Goal: Information Seeking & Learning: Learn about a topic

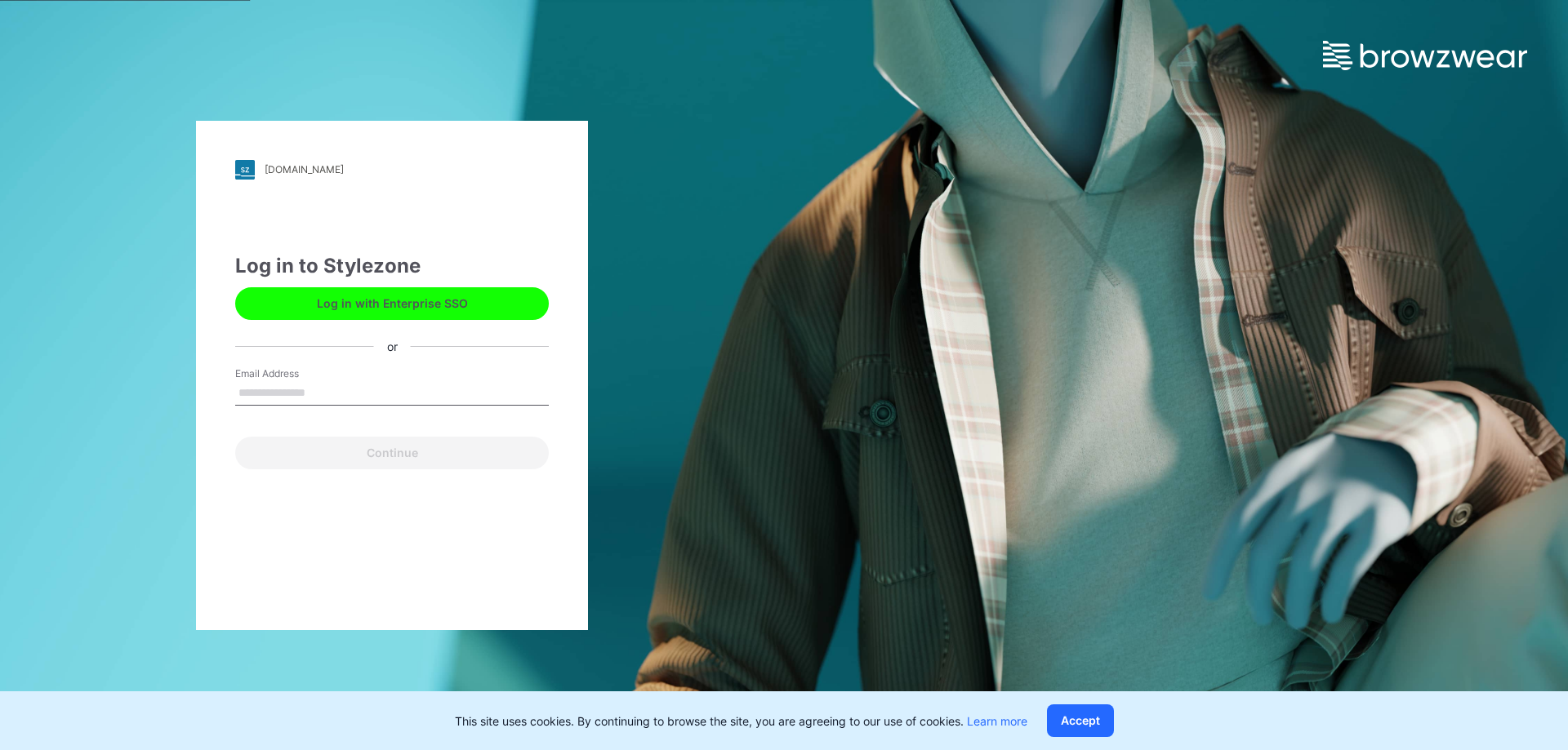
click at [347, 394] on input "Email Address" at bounding box center [392, 393] width 313 height 24
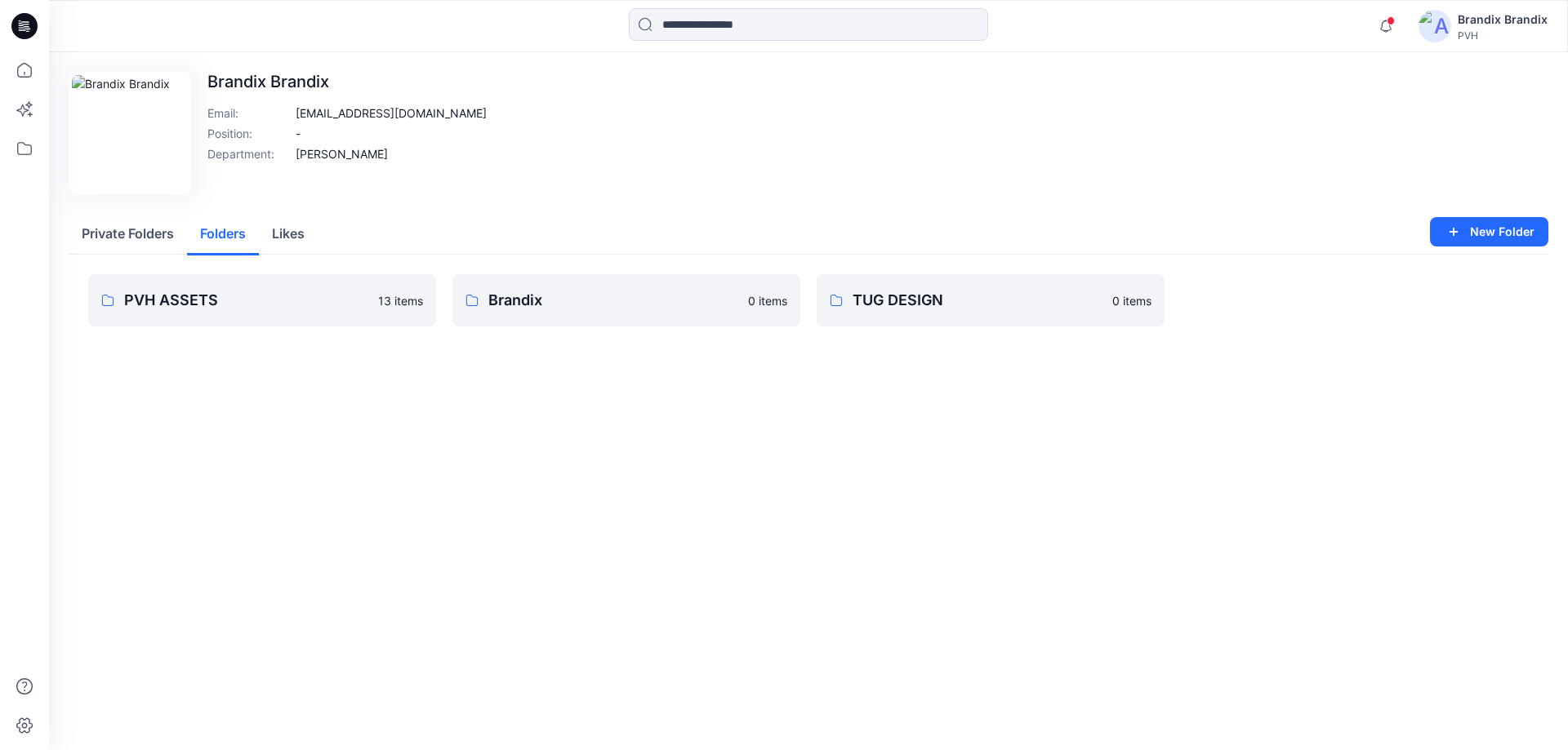
click at [227, 239] on button "Folders" at bounding box center [223, 234] width 72 height 42
click at [567, 283] on link "Brandix 0 items" at bounding box center [626, 301] width 348 height 53
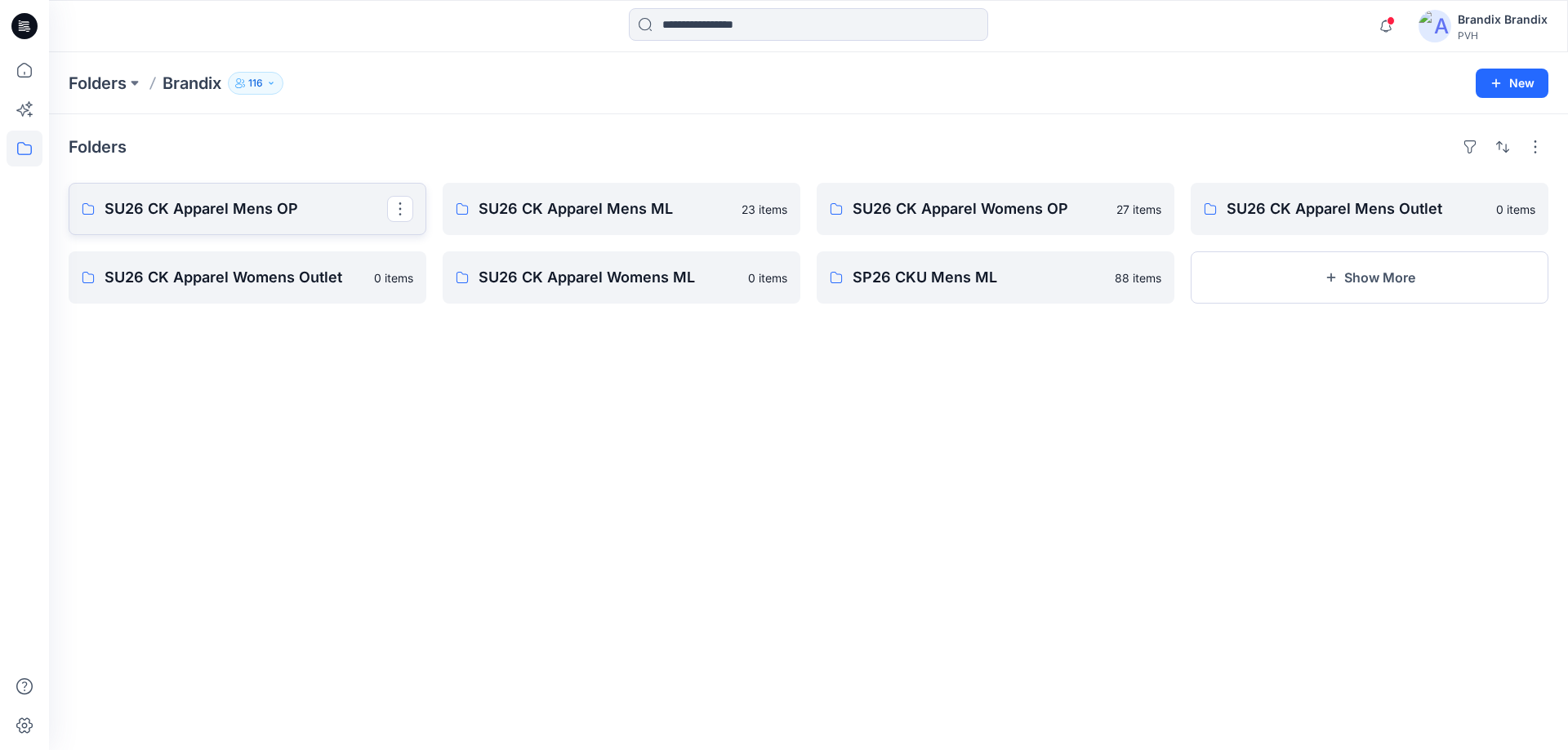
click at [259, 197] on p "SU26 CK Apparel Mens OP" at bounding box center [245, 209] width 282 height 23
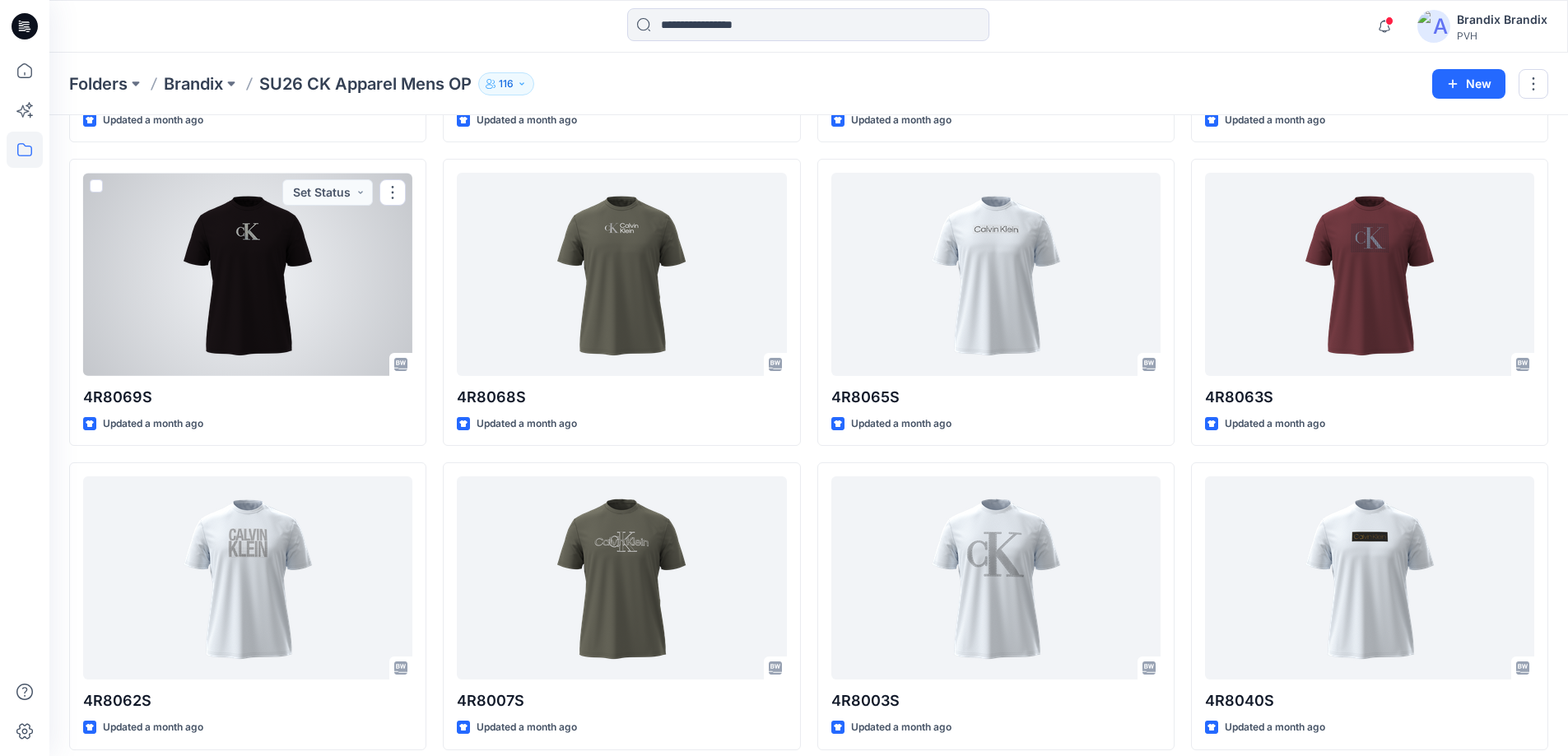
scroll to position [403, 0]
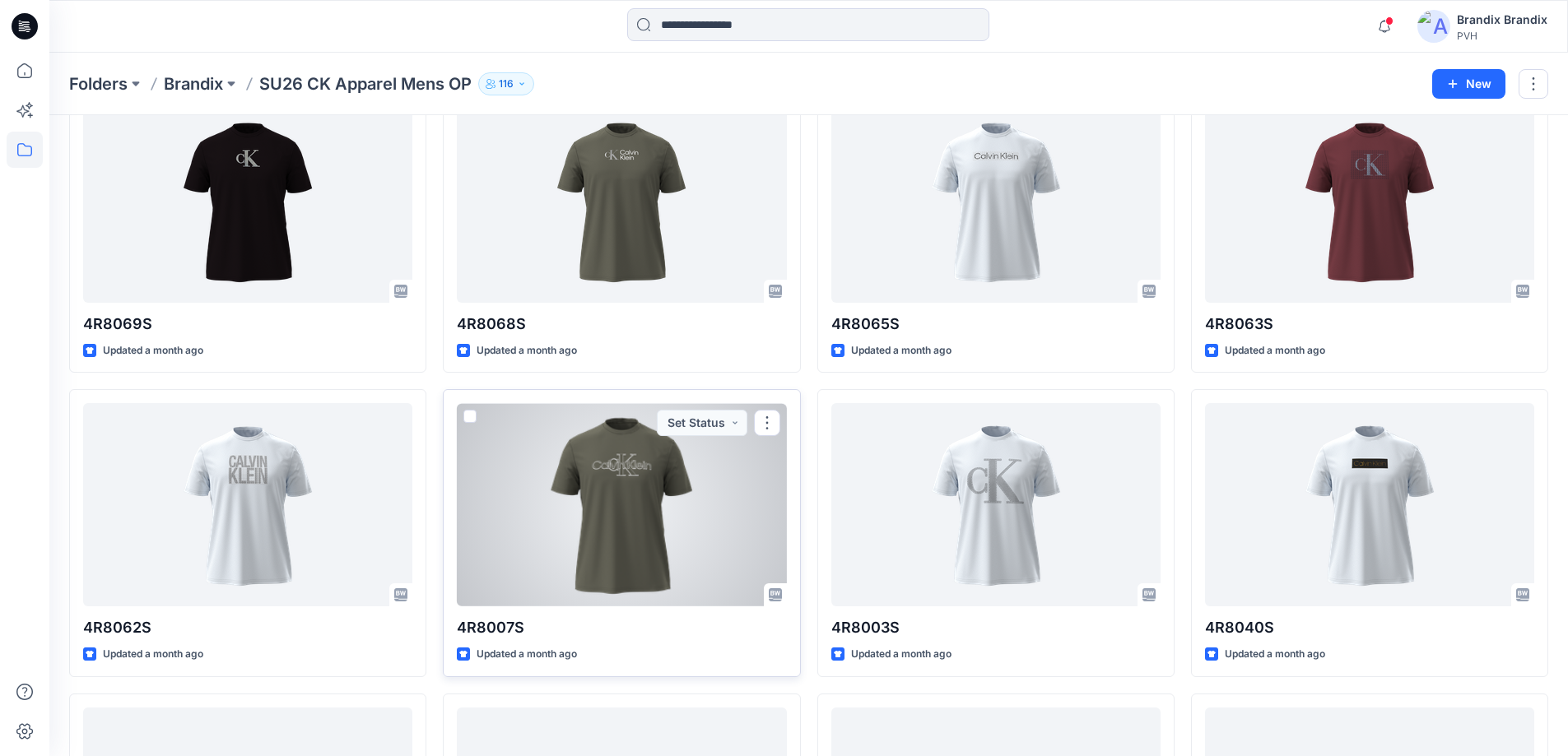
click at [612, 449] on div at bounding box center [622, 504] width 329 height 203
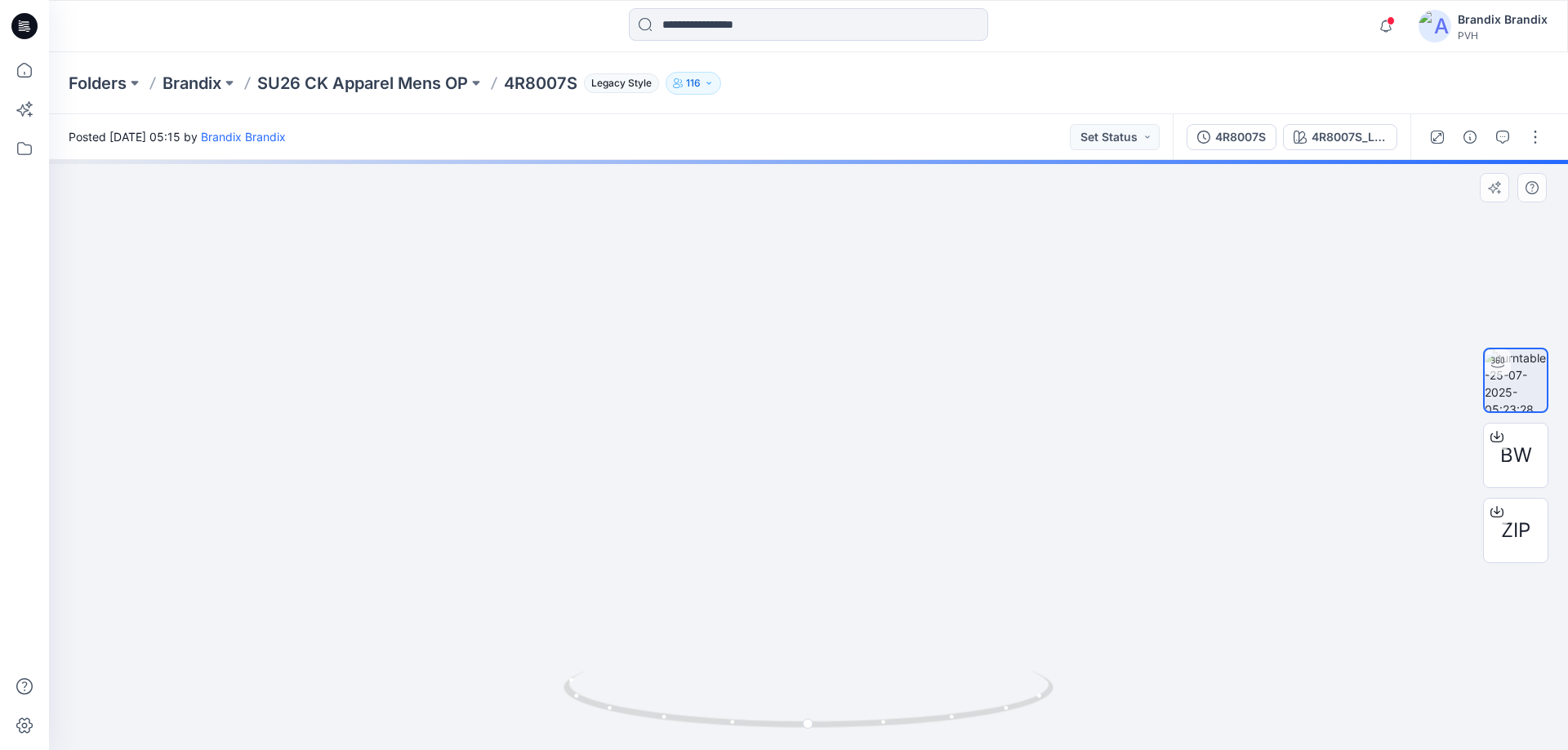
drag, startPoint x: 860, startPoint y: 245, endPoint x: 838, endPoint y: 437, distance: 193.3
click at [860, 513] on img at bounding box center [807, 424] width 1244 height 651
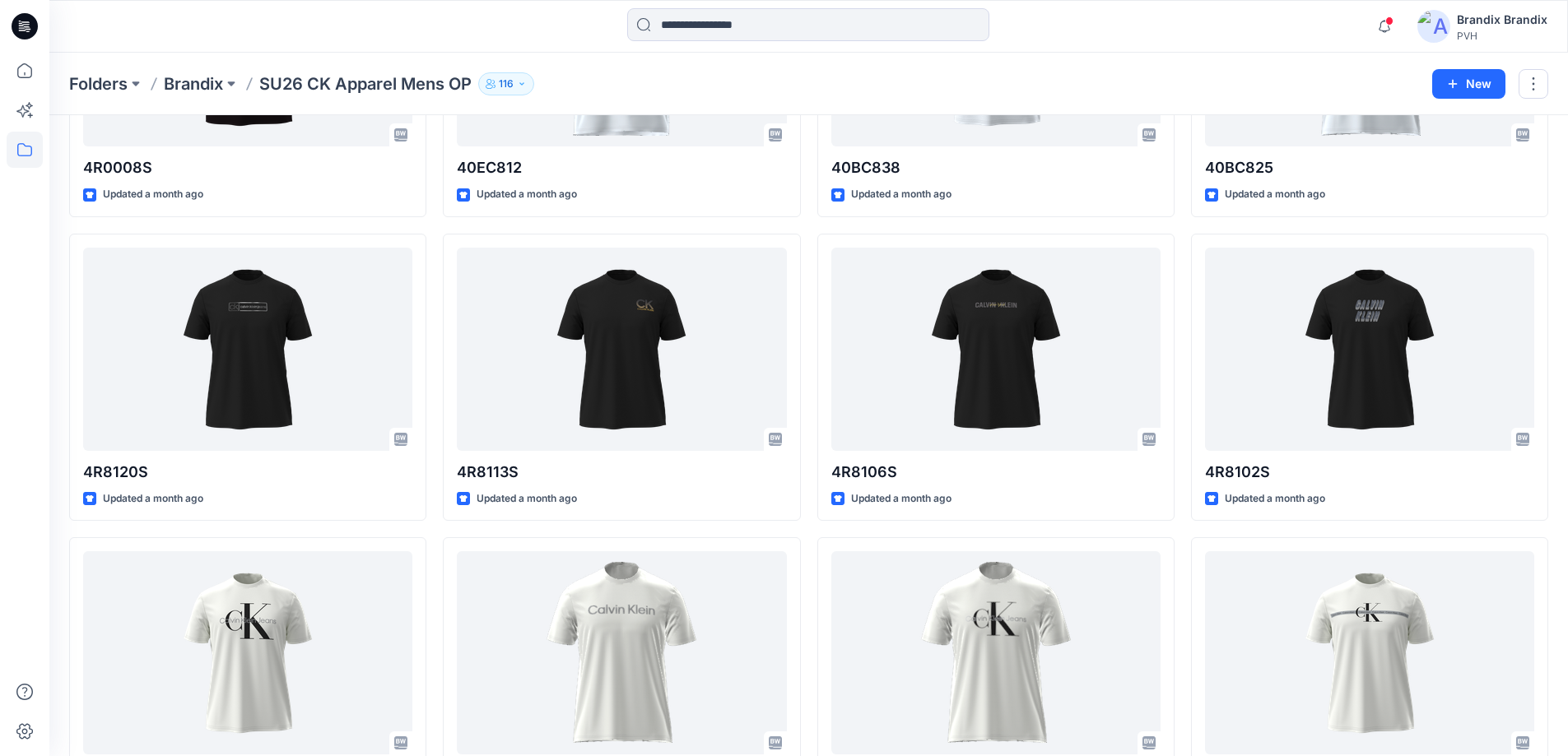
scroll to position [1235, 0]
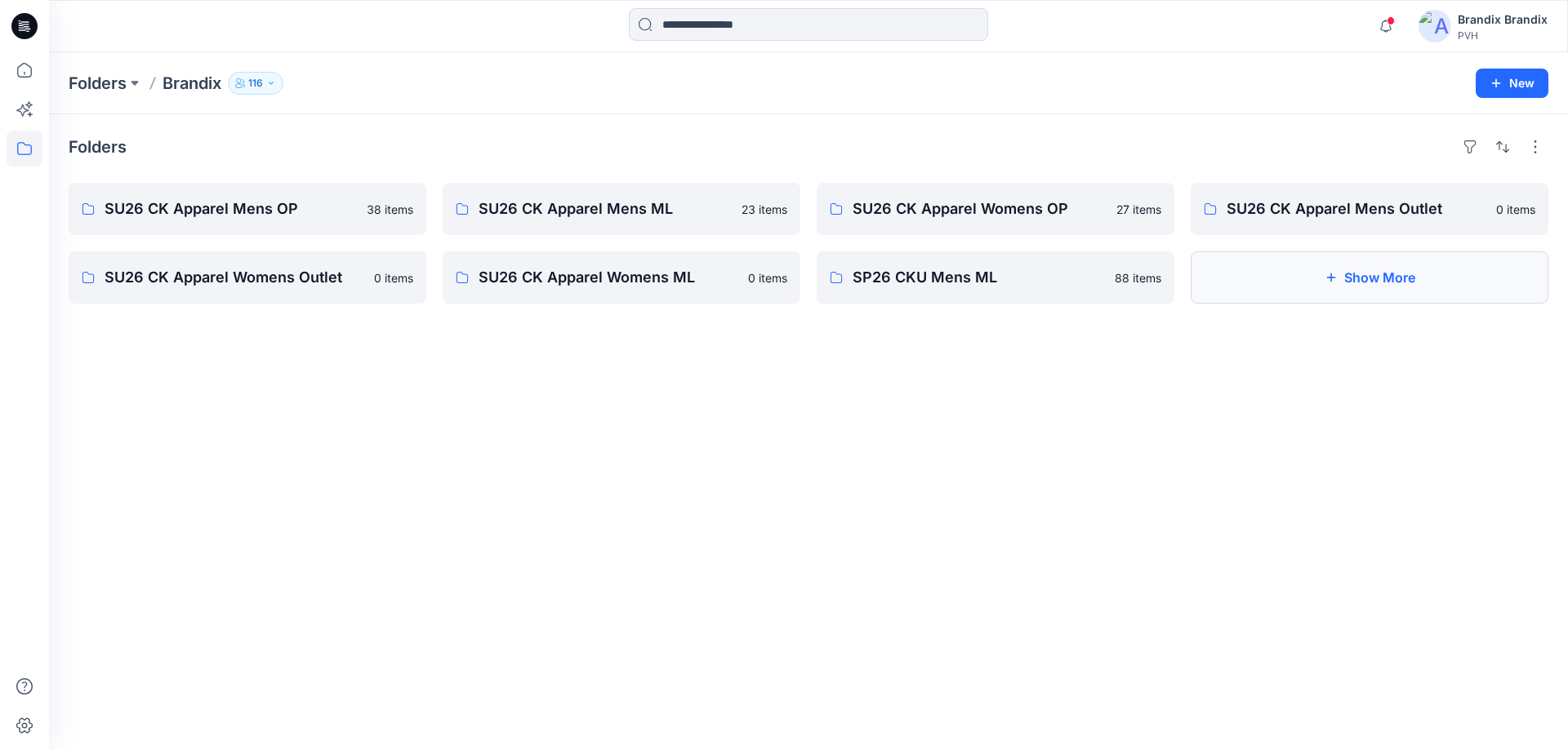
click at [1321, 295] on button "Show More" at bounding box center [1370, 278] width 358 height 53
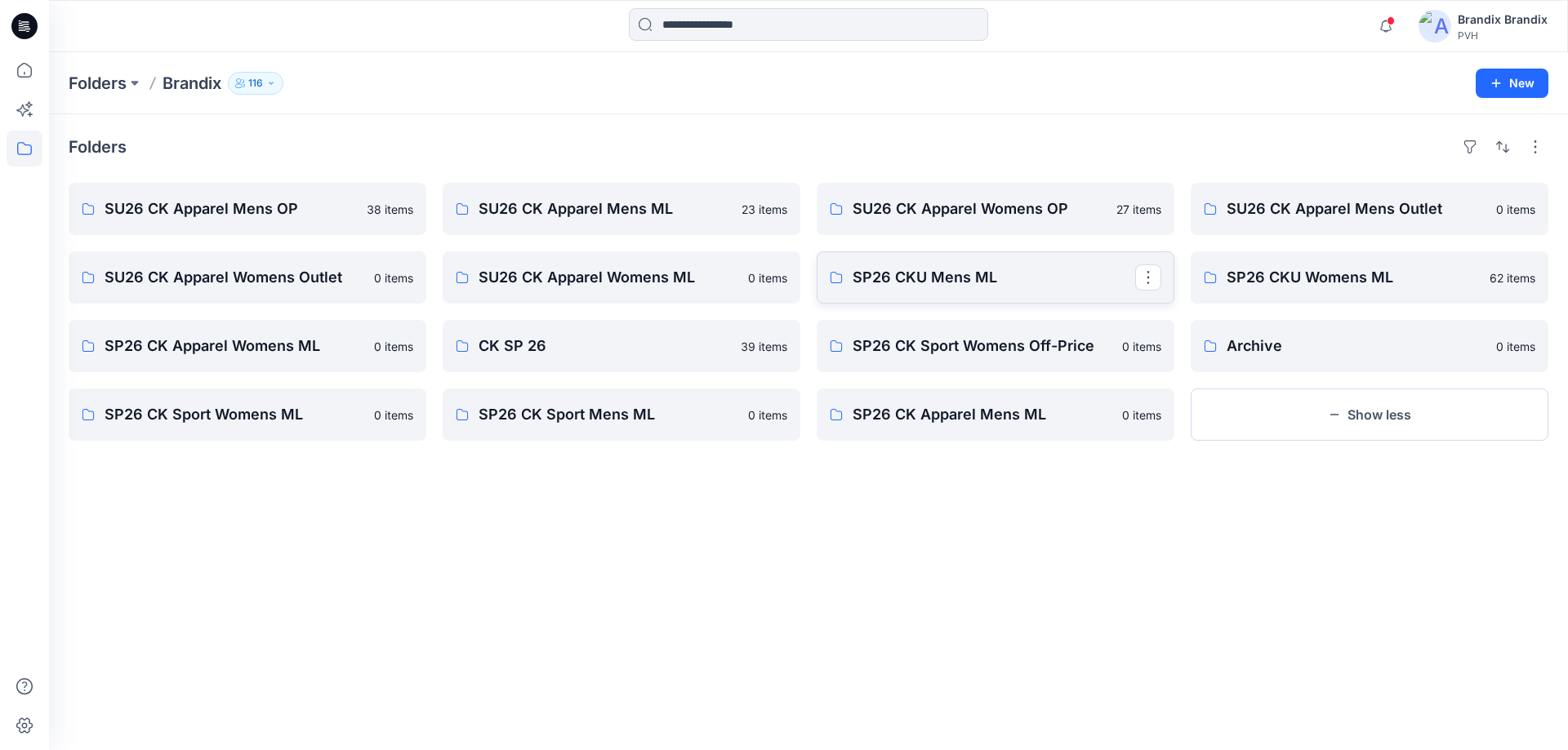
click at [1074, 287] on p "SP26 CKU Mens ML" at bounding box center [993, 278] width 282 height 23
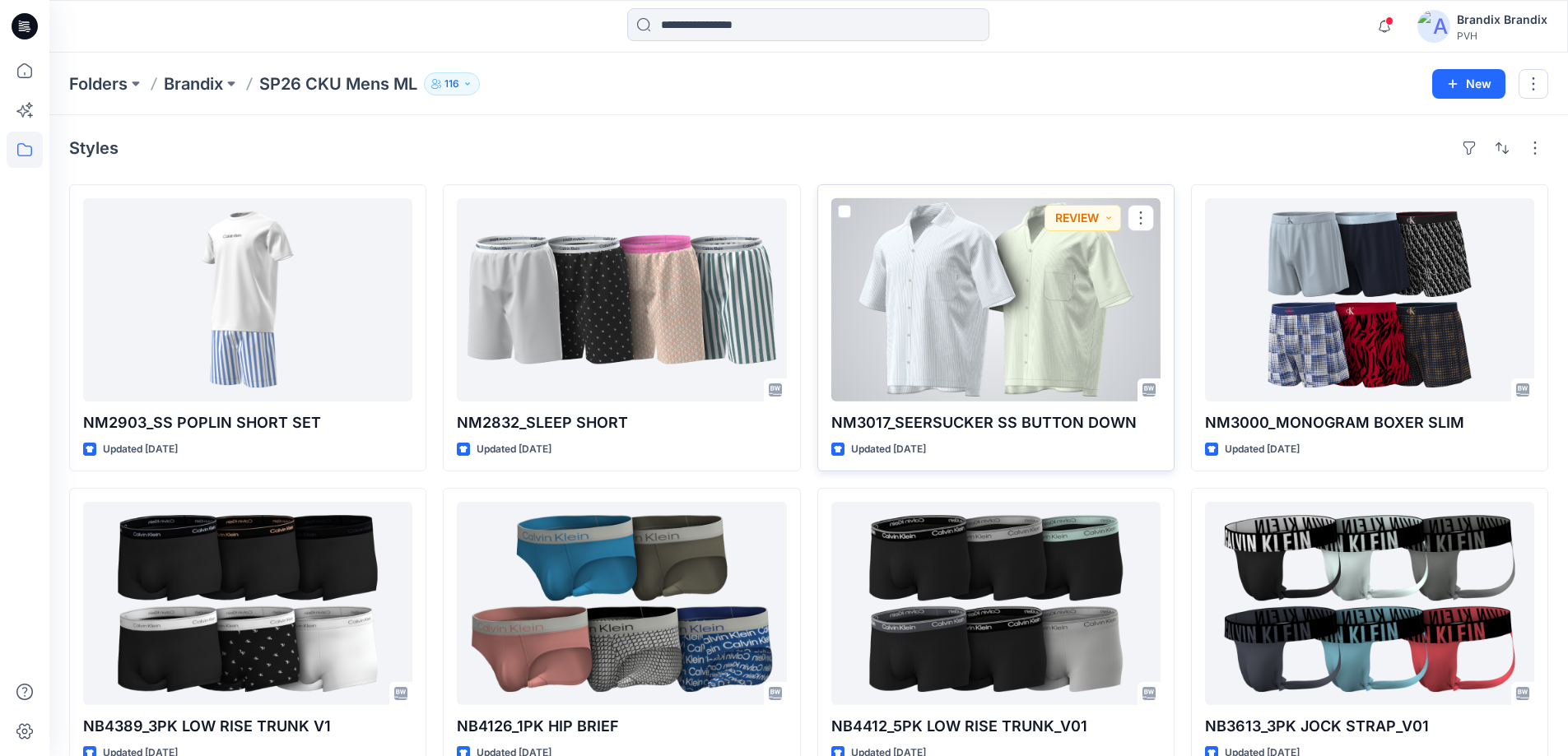
click at [1078, 289] on div at bounding box center [996, 299] width 329 height 203
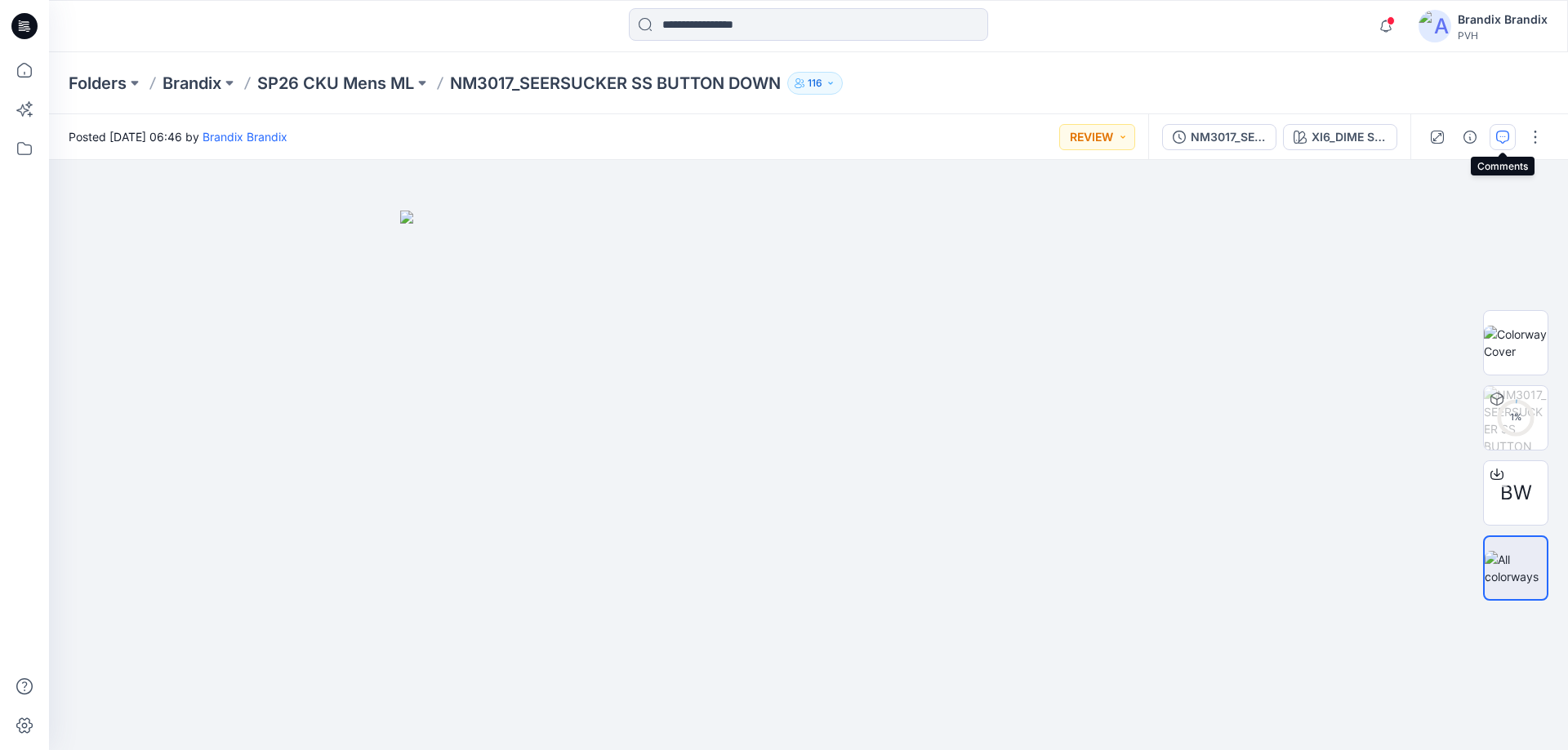
click at [1495, 135] on button "button" at bounding box center [1502, 137] width 26 height 26
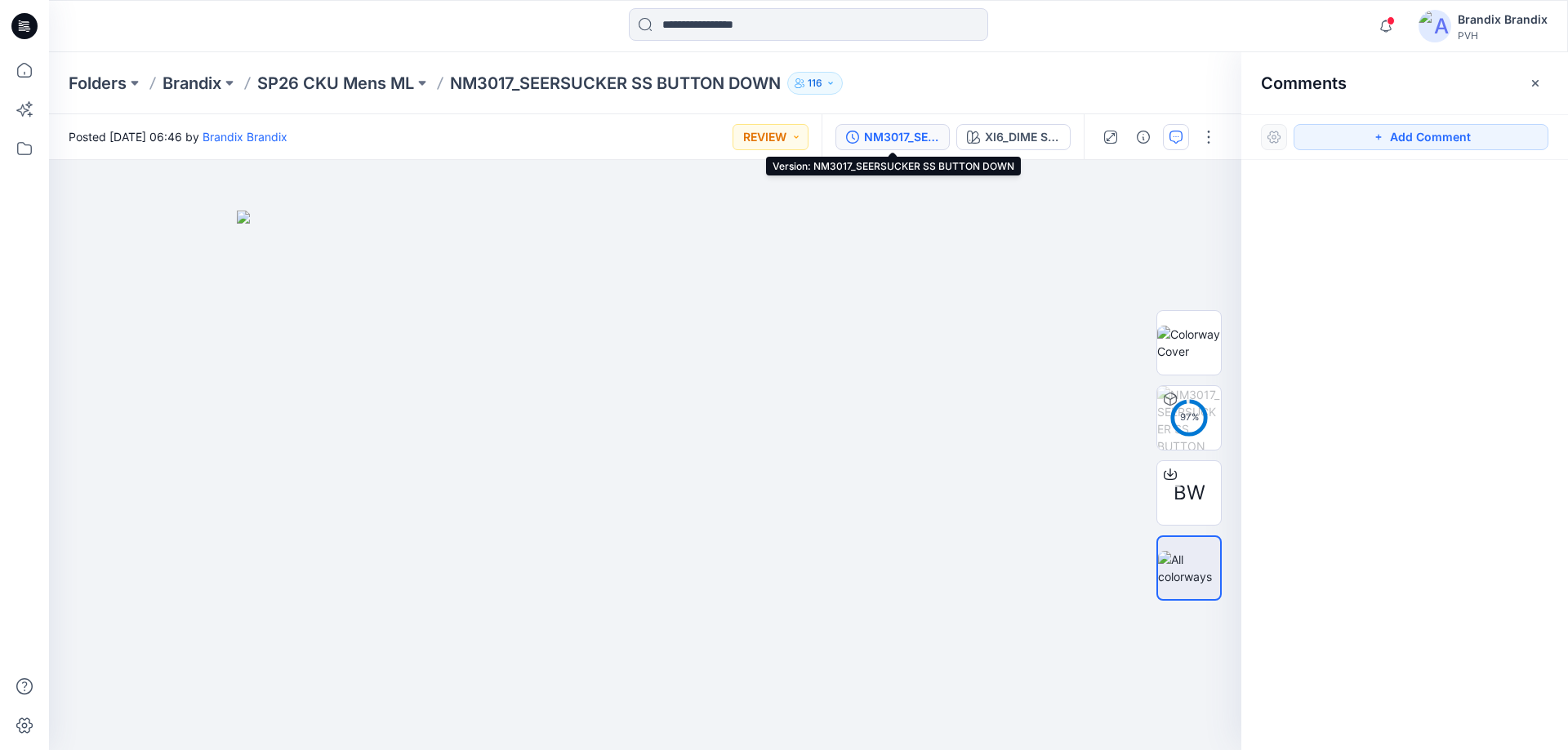
click at [913, 142] on div "NM3017_SEERSUCKER SS BUTTON DOWN" at bounding box center [901, 137] width 75 height 18
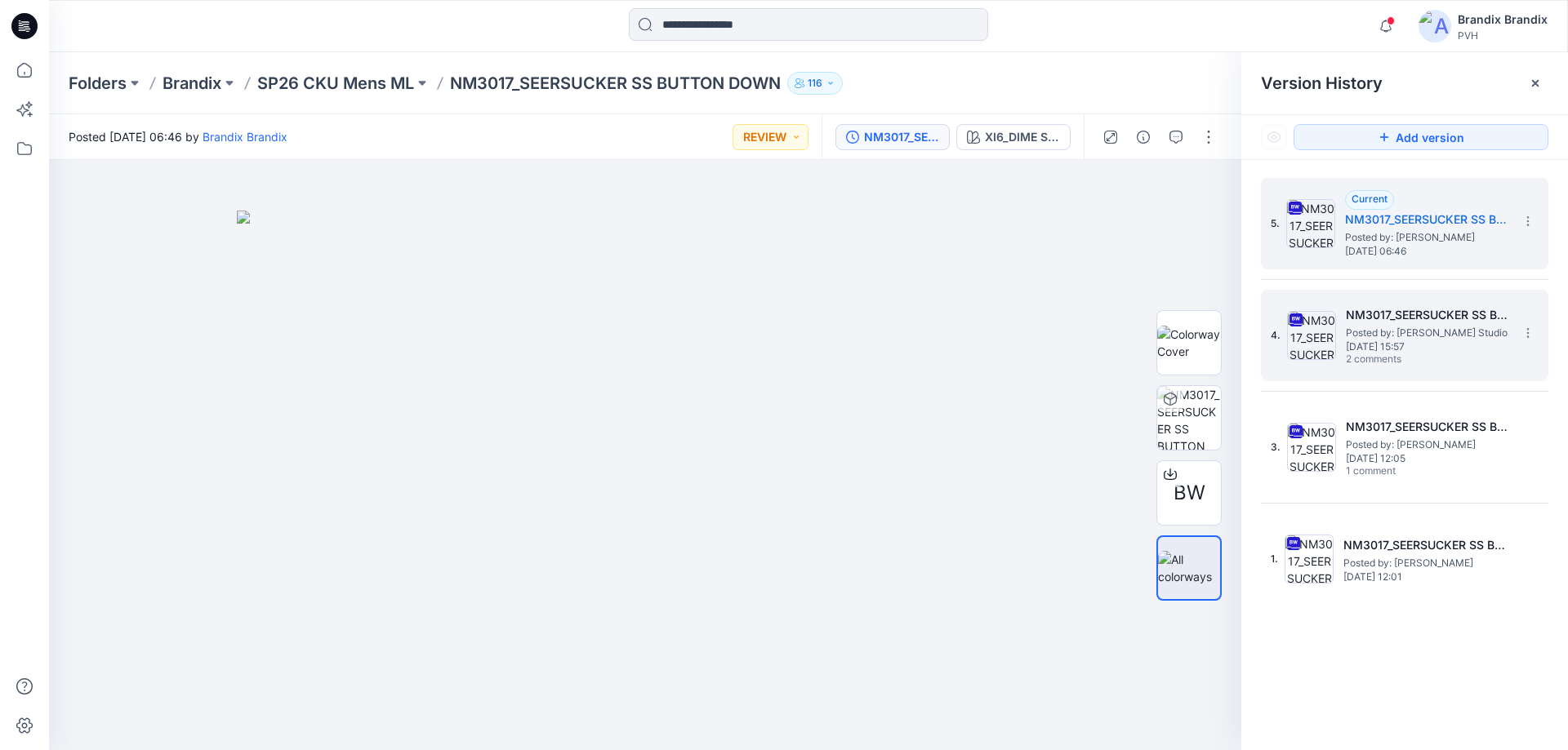
click at [1350, 333] on span "Posted by: [PERSON_NAME] Studio" at bounding box center [1427, 333] width 163 height 17
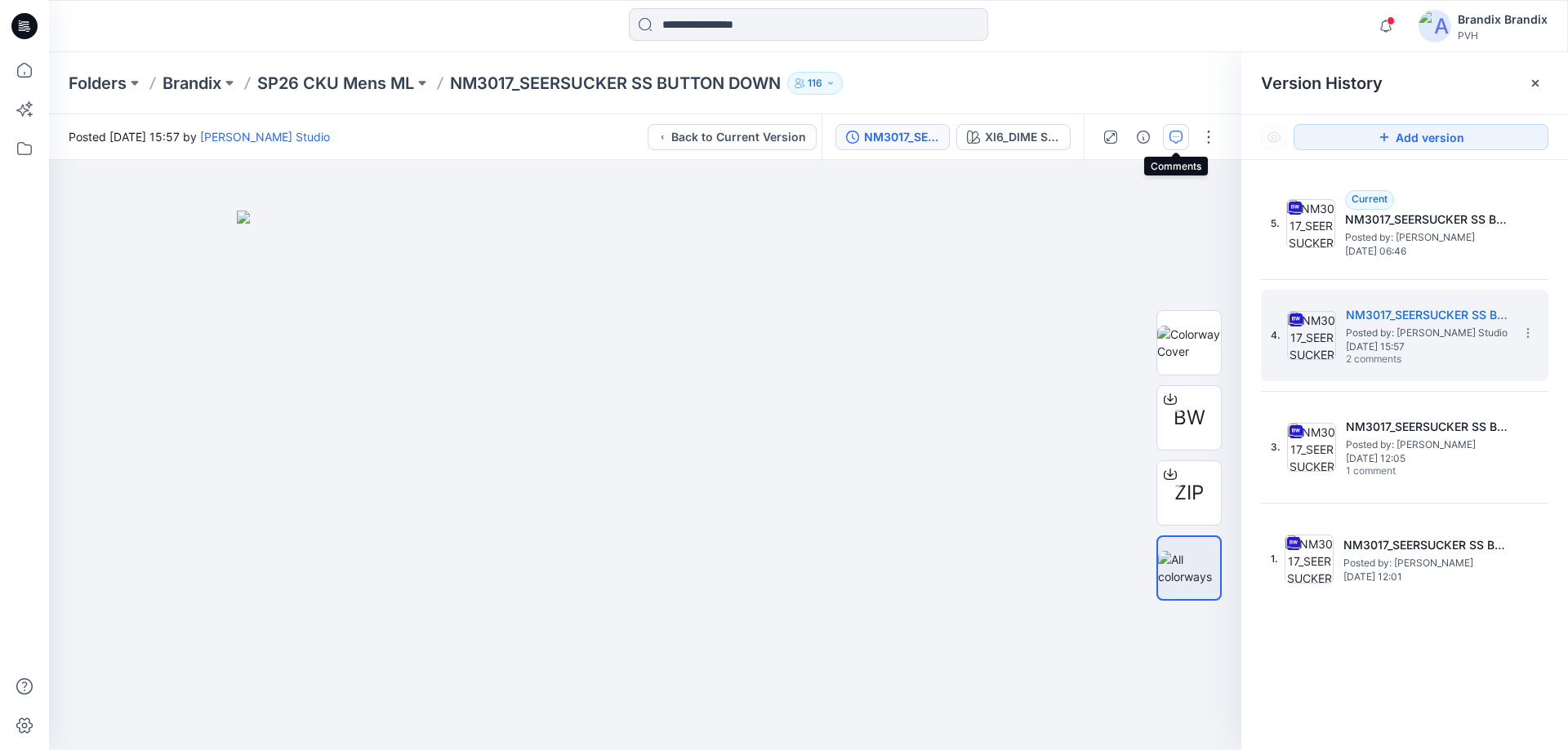
click at [1169, 137] on icon "button" at bounding box center [1175, 136] width 13 height 13
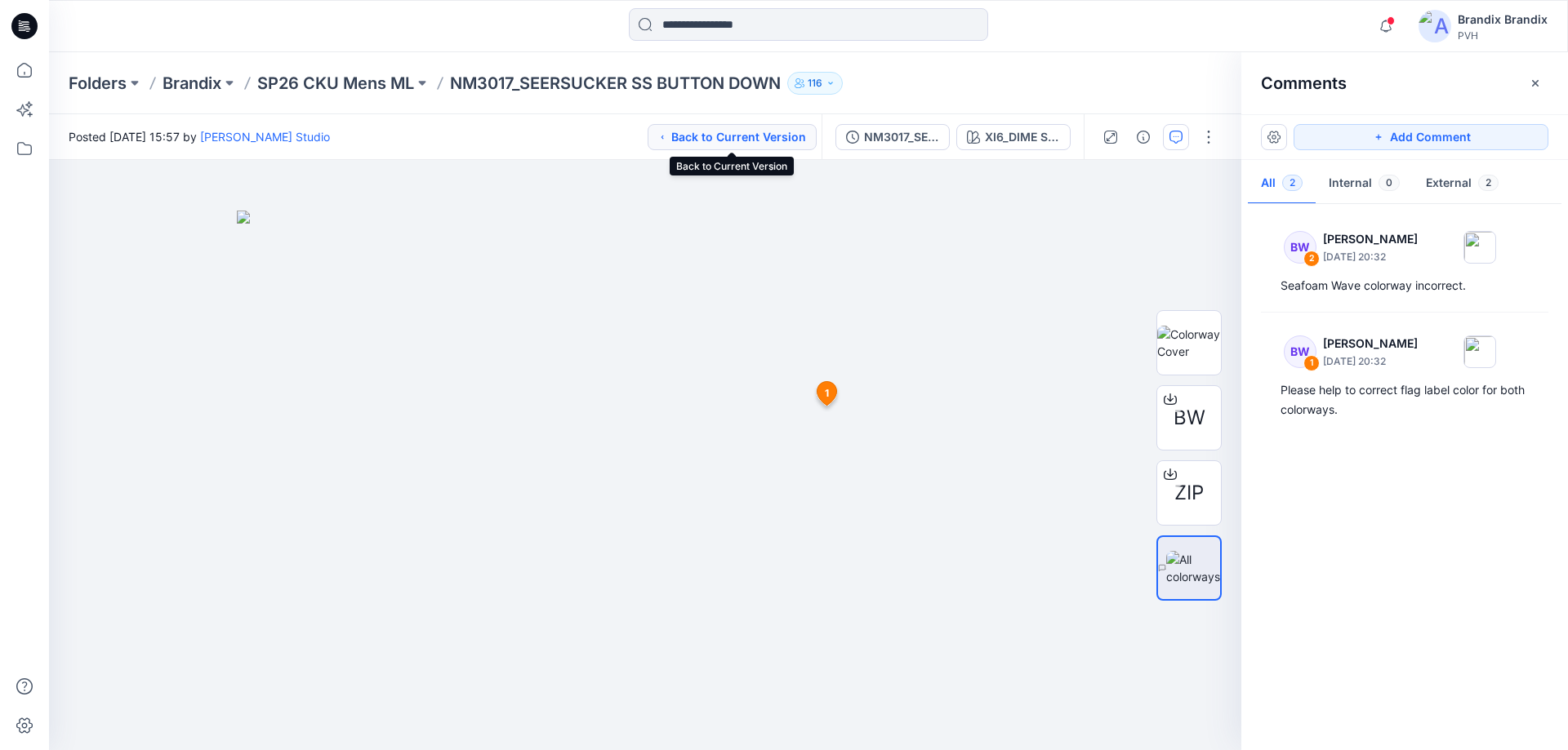
click at [771, 132] on button "Back to Current Version" at bounding box center [732, 137] width 169 height 26
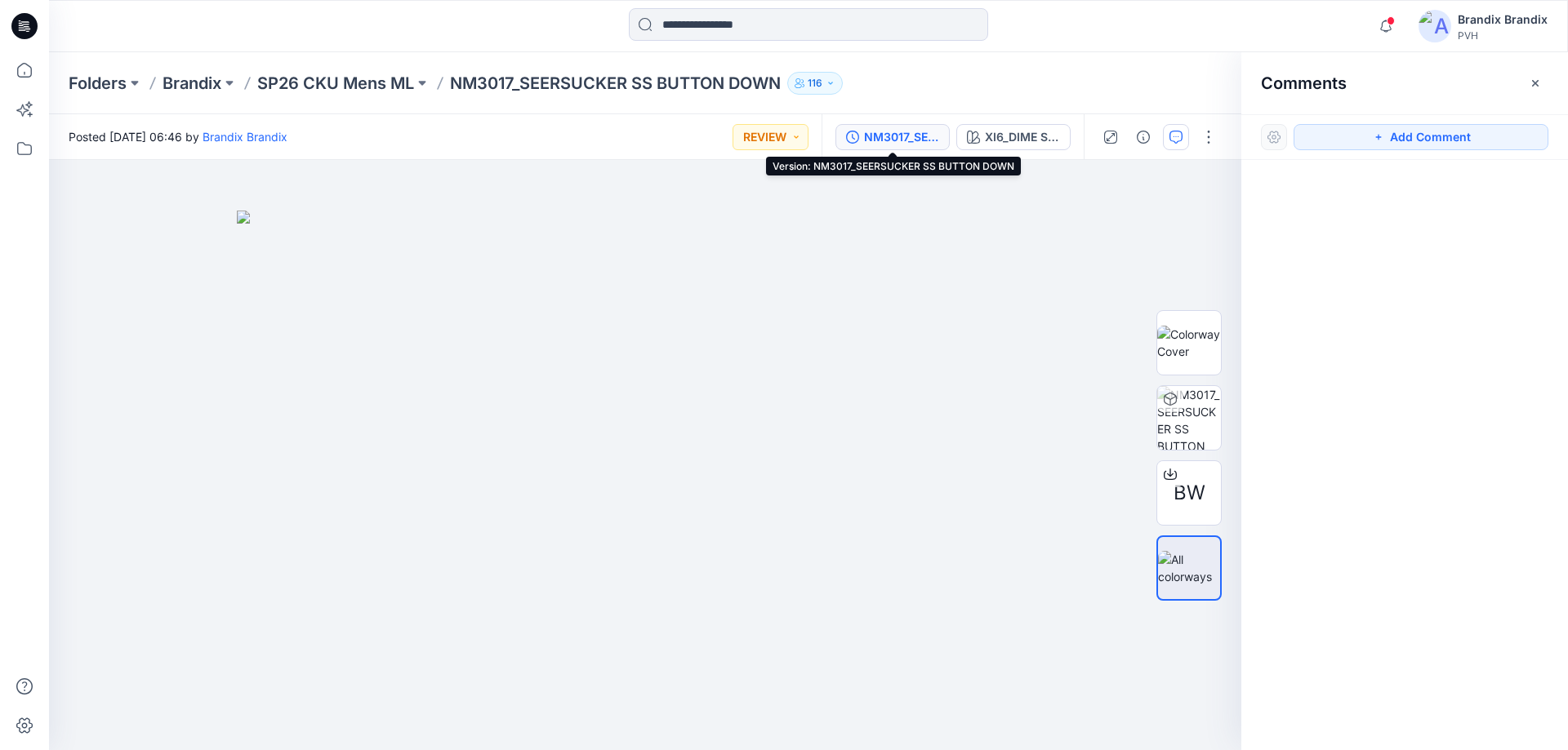
click at [904, 133] on div "NM3017_SEERSUCKER SS BUTTON DOWN" at bounding box center [901, 137] width 75 height 18
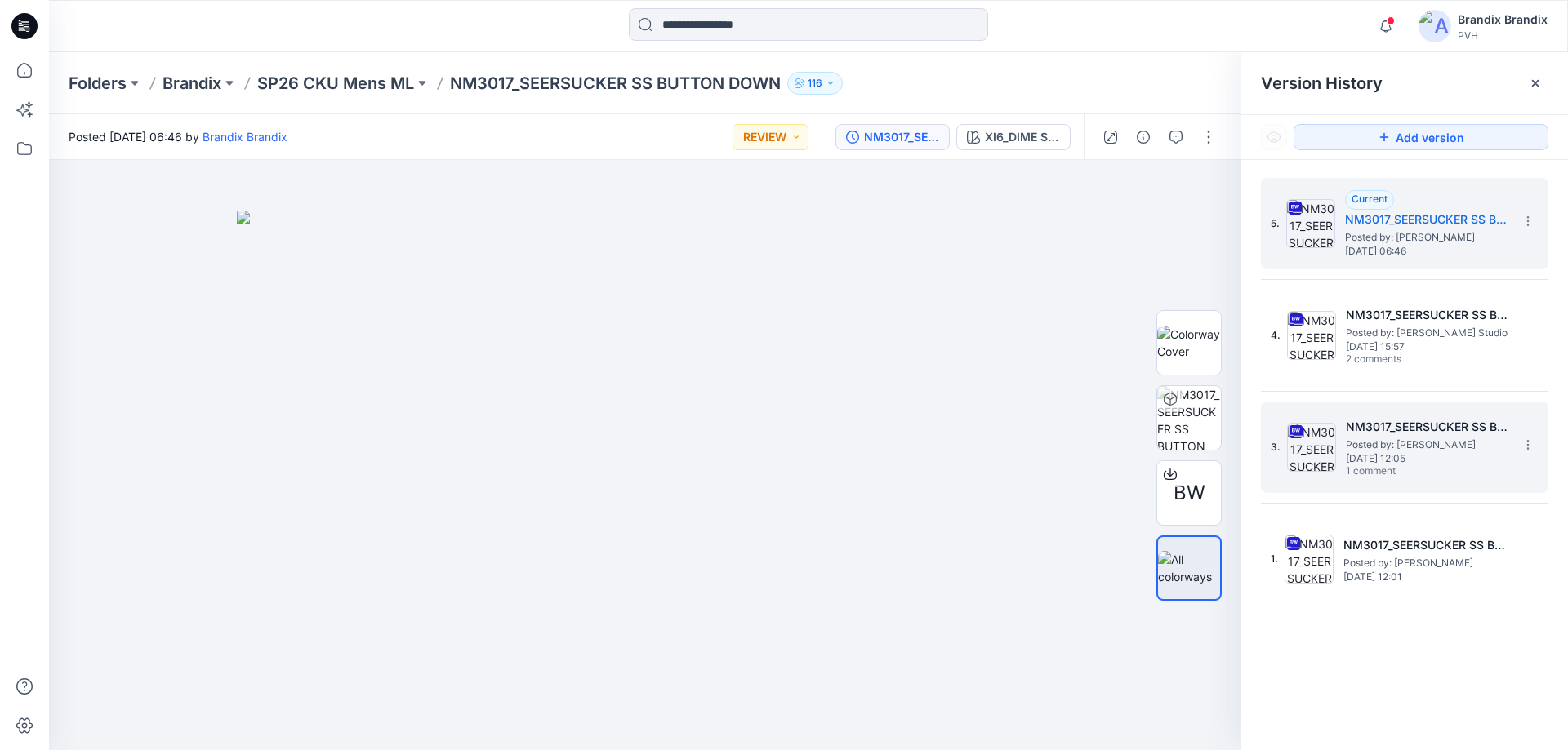
click at [1427, 468] on span "1 comment" at bounding box center [1403, 472] width 115 height 13
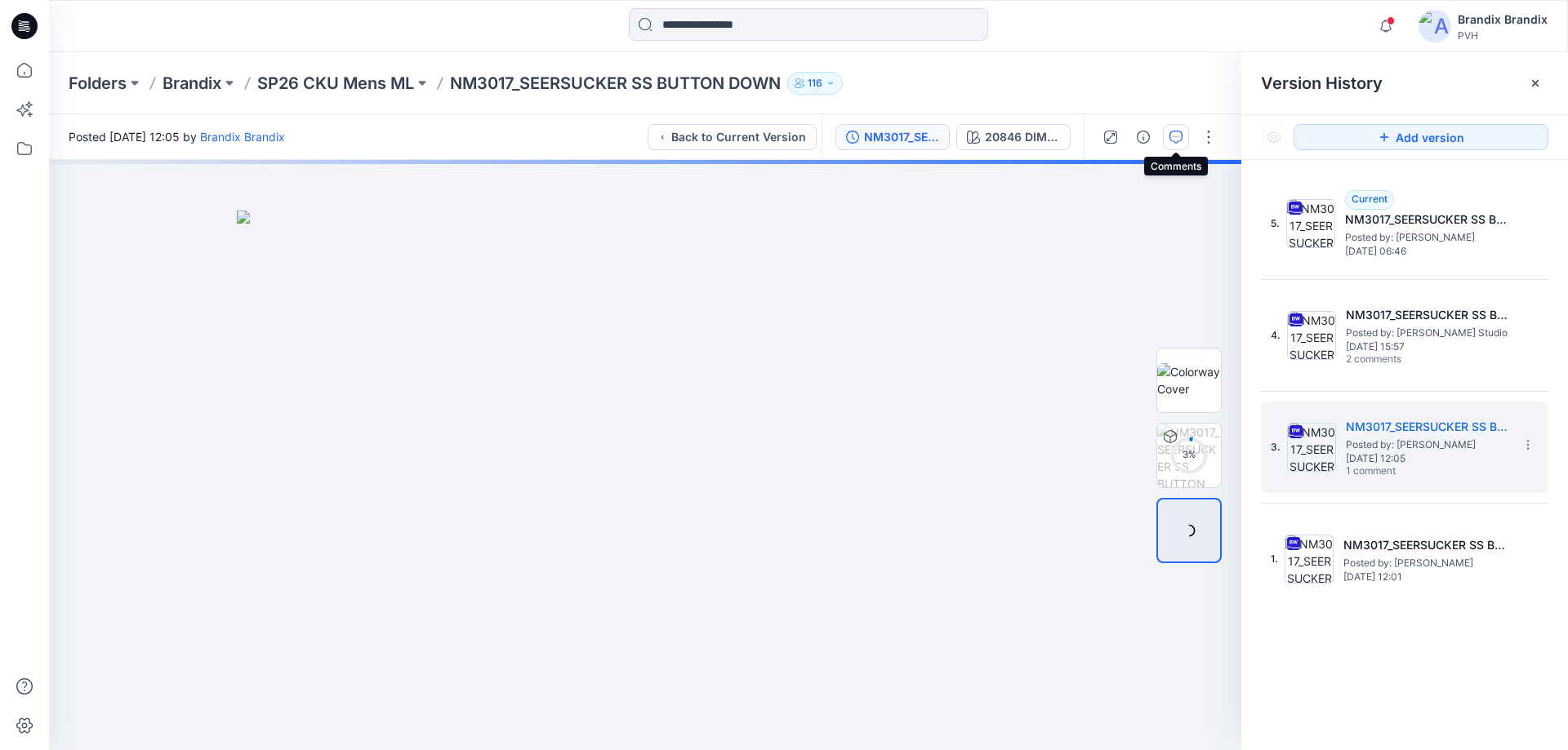
click at [1174, 141] on icon "button" at bounding box center [1175, 136] width 13 height 13
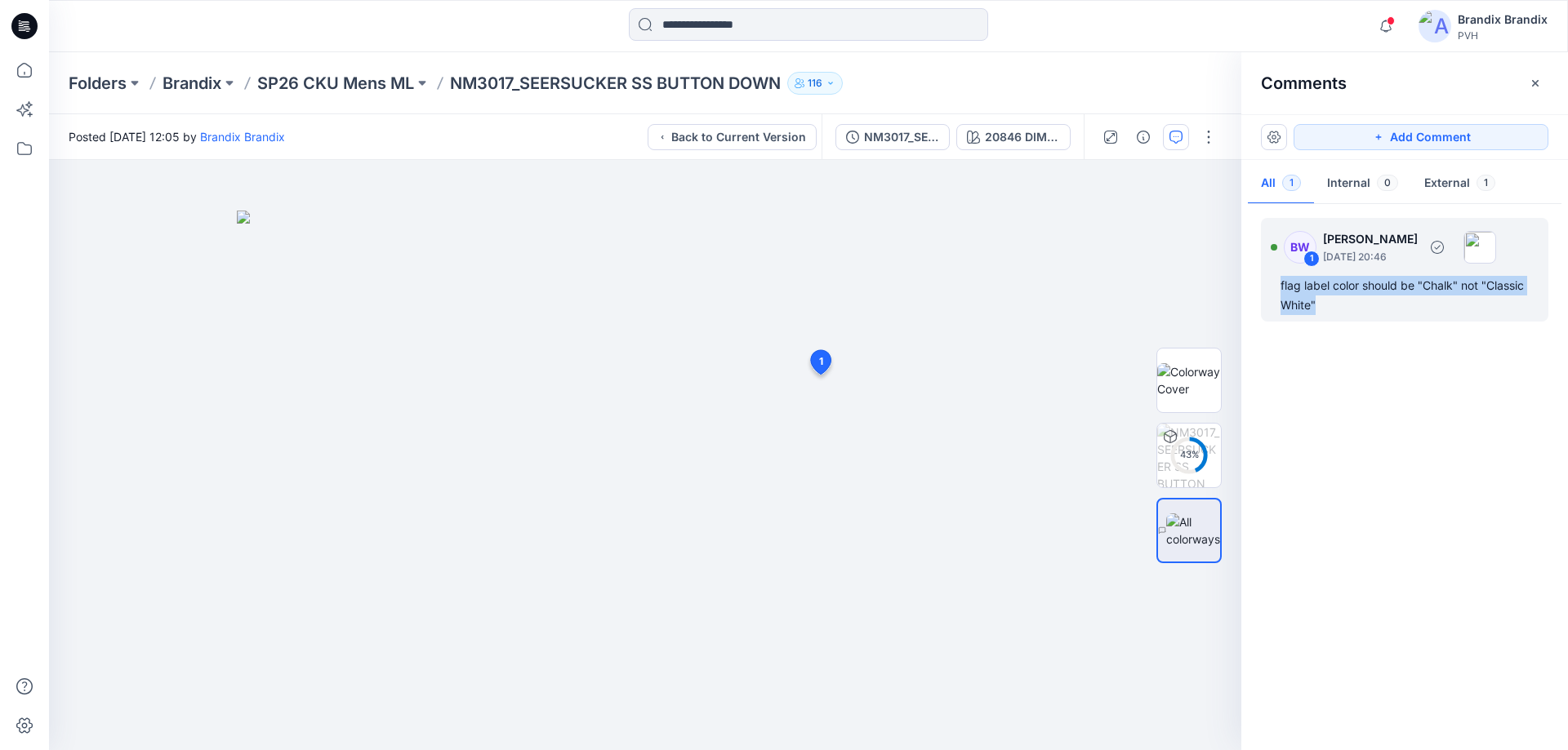
drag, startPoint x: 1282, startPoint y: 293, endPoint x: 1364, endPoint y: 303, distance: 82.6
click at [1364, 303] on div "flag label color should be "Chalk" not "Classic White"" at bounding box center [1404, 296] width 248 height 39
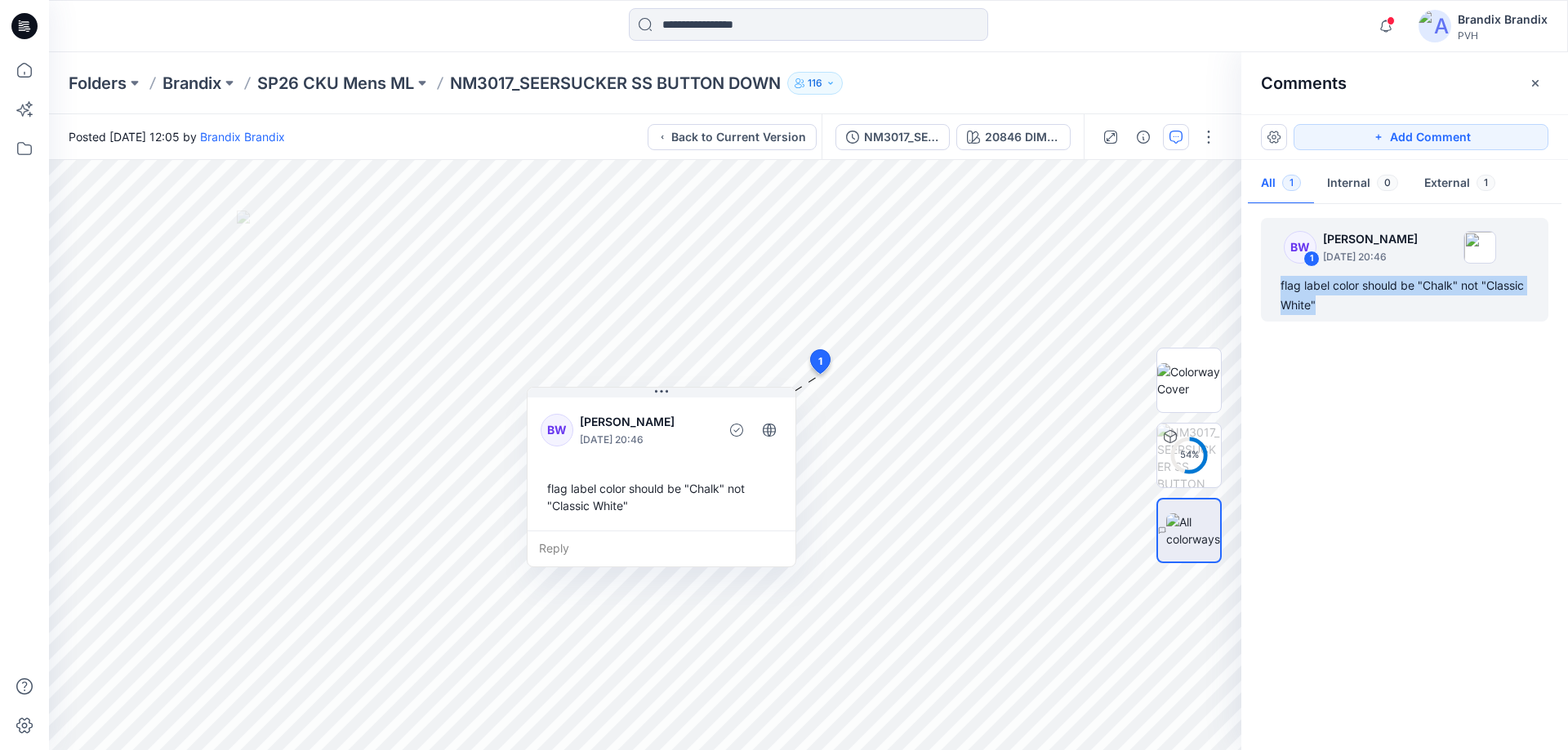
click at [1405, 414] on div "BW 1 [PERSON_NAME] [DATE] 20:46 flag label color should be "Chalk" not "Classic…" at bounding box center [1405, 473] width 327 height 530
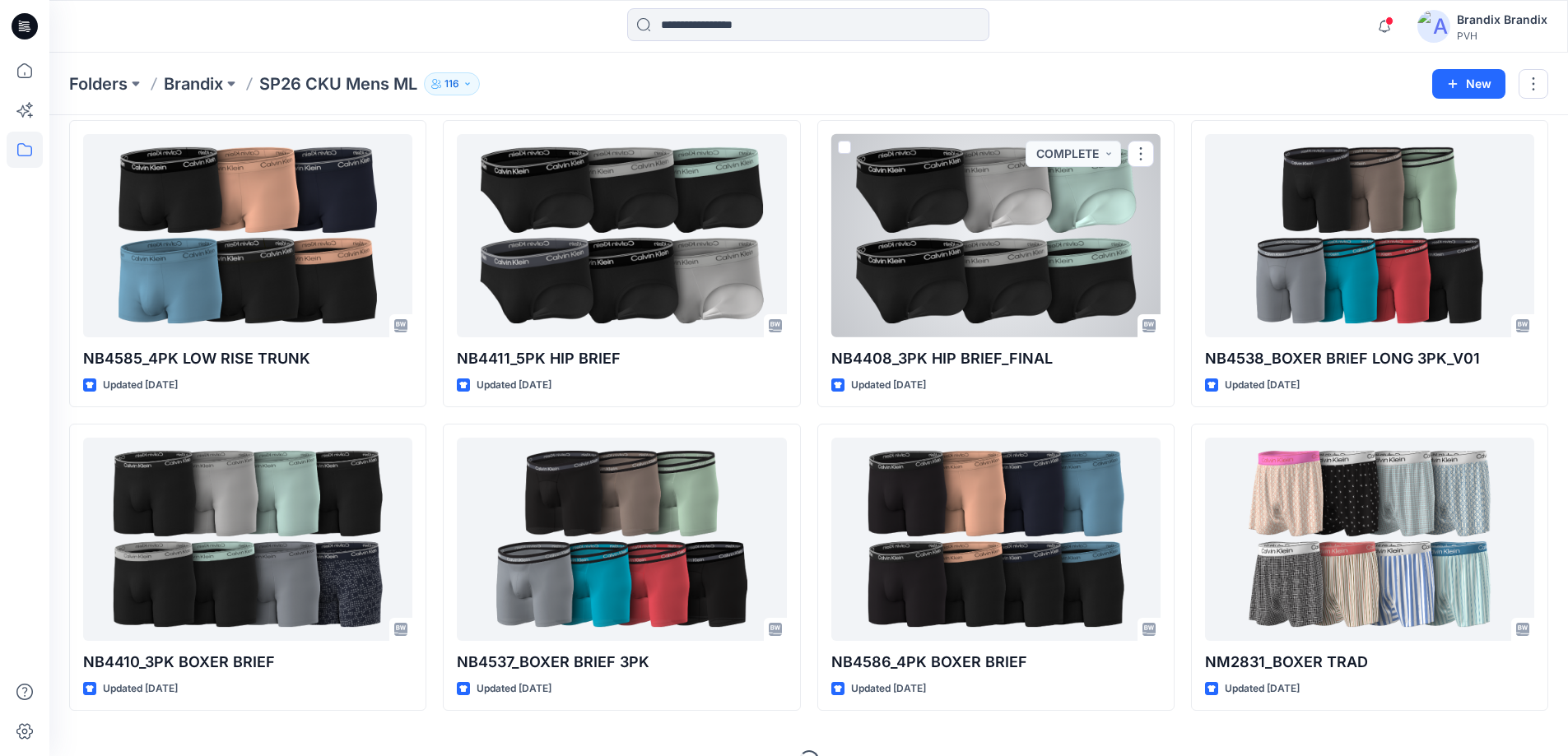
scroll to position [3137, 0]
